Goal: Task Accomplishment & Management: Use online tool/utility

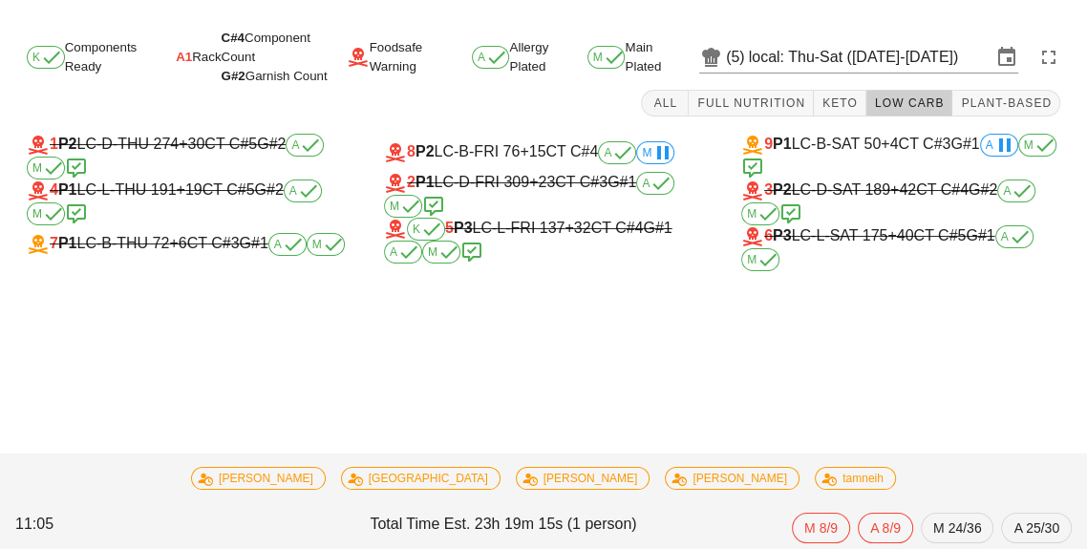
click at [947, 58] on input "local: Thu-Sat ([DATE]-[DATE])" at bounding box center [870, 57] width 243 height 31
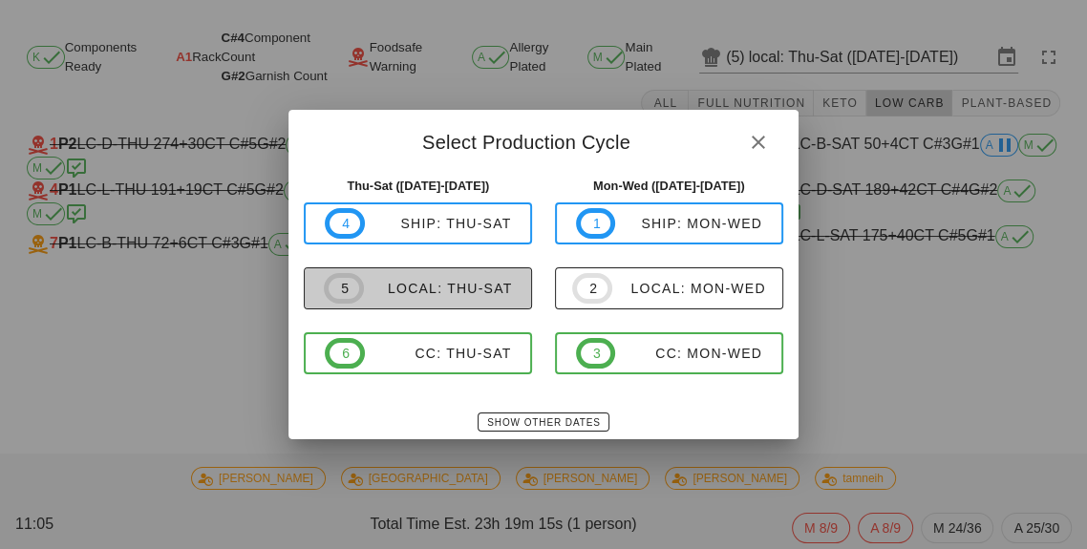
click at [466, 305] on button "5 local: Thu-Sat" at bounding box center [418, 289] width 228 height 42
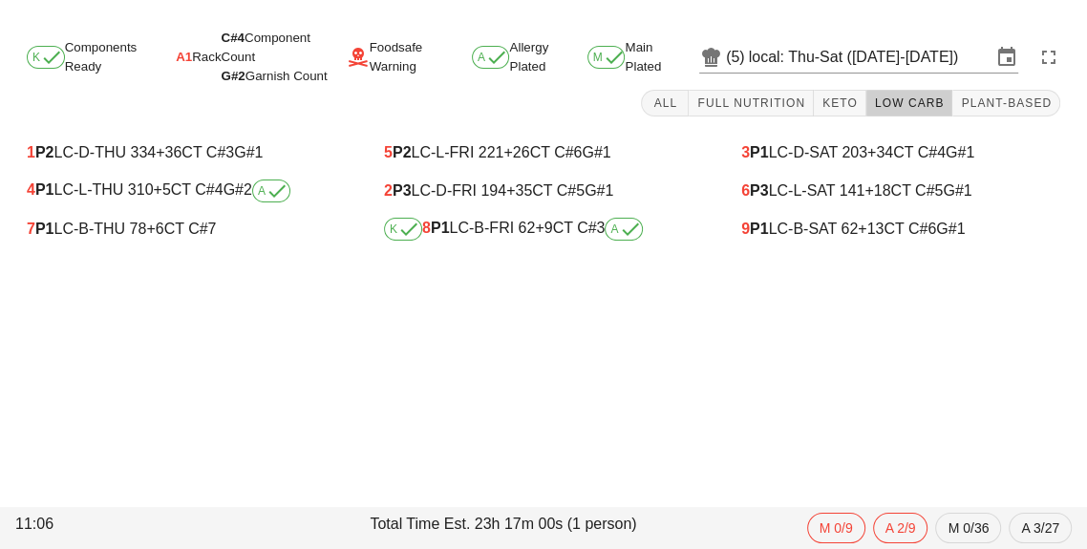
click at [581, 232] on div "K 8 P1 LC-B-FRI 62 +9 CT C#3 A" at bounding box center [543, 229] width 319 height 23
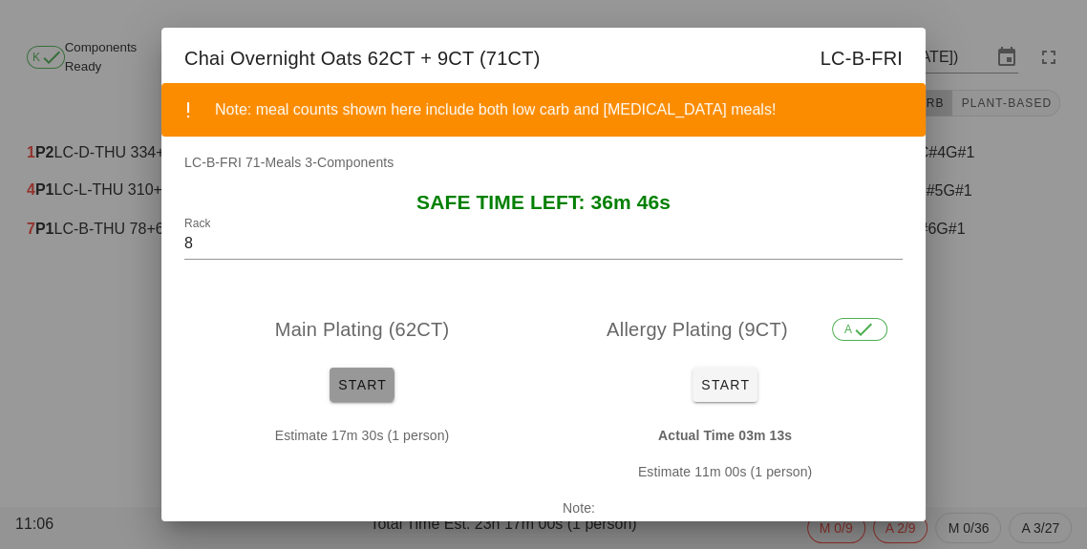
click at [382, 380] on span "Start" at bounding box center [362, 384] width 50 height 15
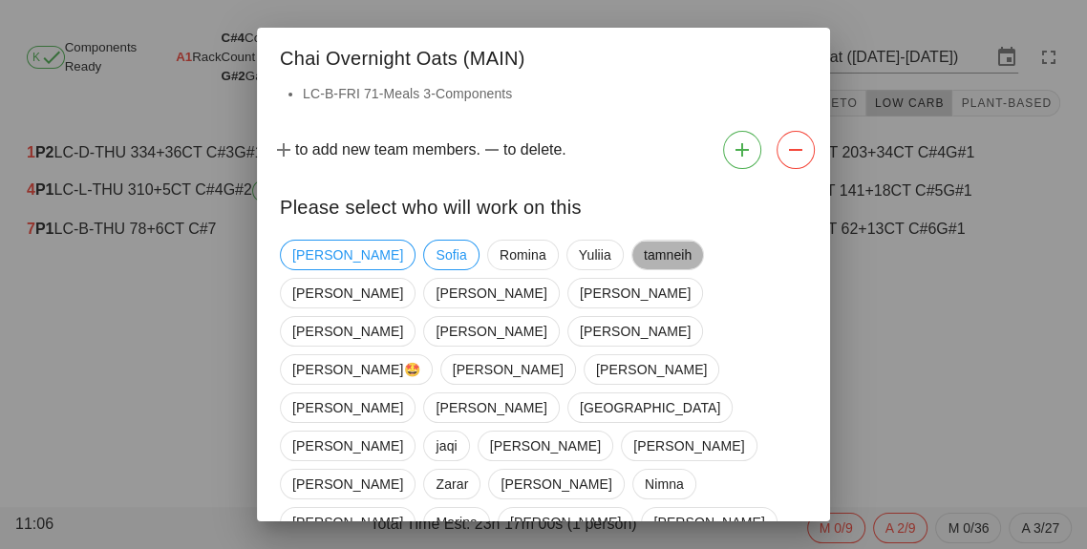
click at [644, 248] on span "tamneih" at bounding box center [668, 255] width 49 height 29
click at [580, 394] on span "[GEOGRAPHIC_DATA]" at bounding box center [650, 408] width 140 height 29
